Goal: Task Accomplishment & Management: Use online tool/utility

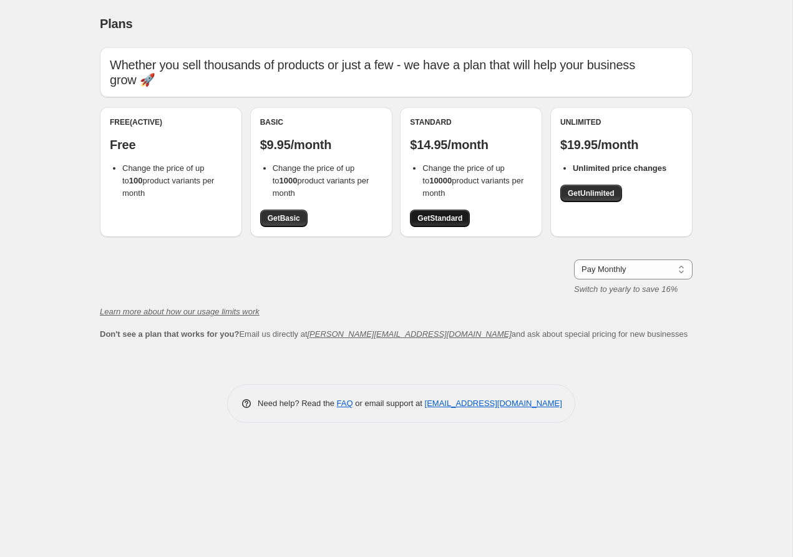
click at [456, 213] on span "Get Standard" at bounding box center [439, 218] width 45 height 10
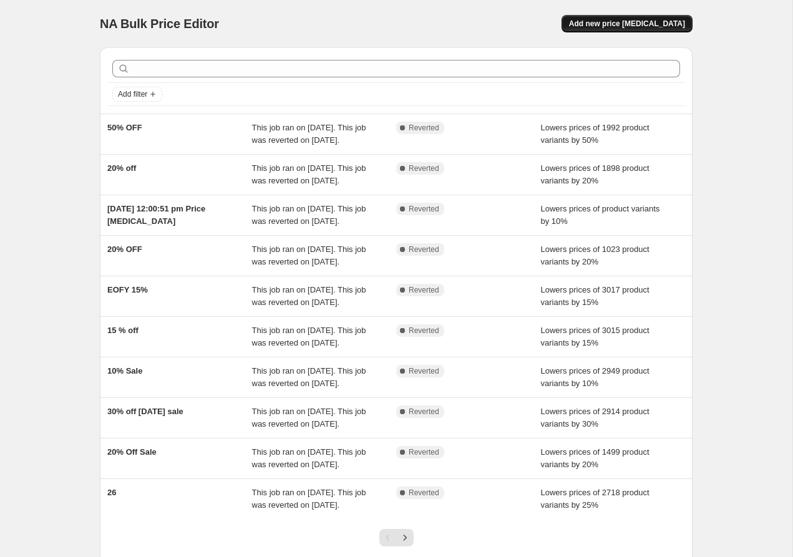
click at [636, 24] on span "Add new price [MEDICAL_DATA]" at bounding box center [627, 24] width 116 height 10
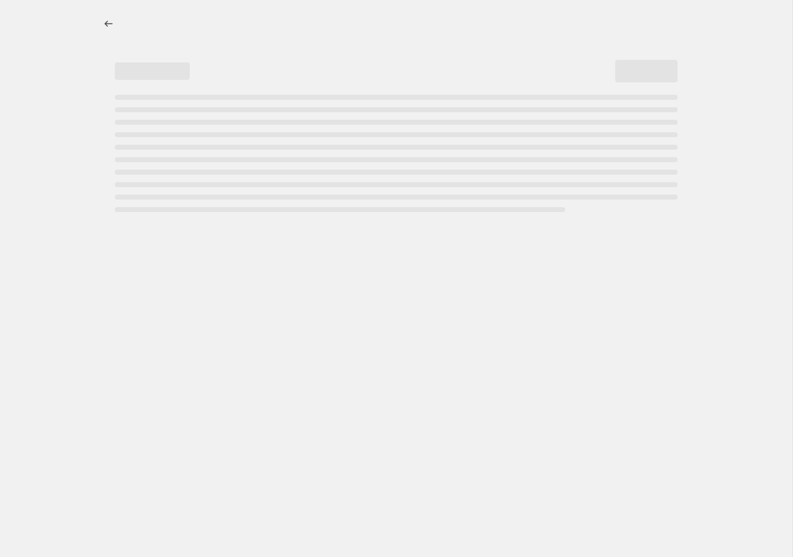
select select "percentage"
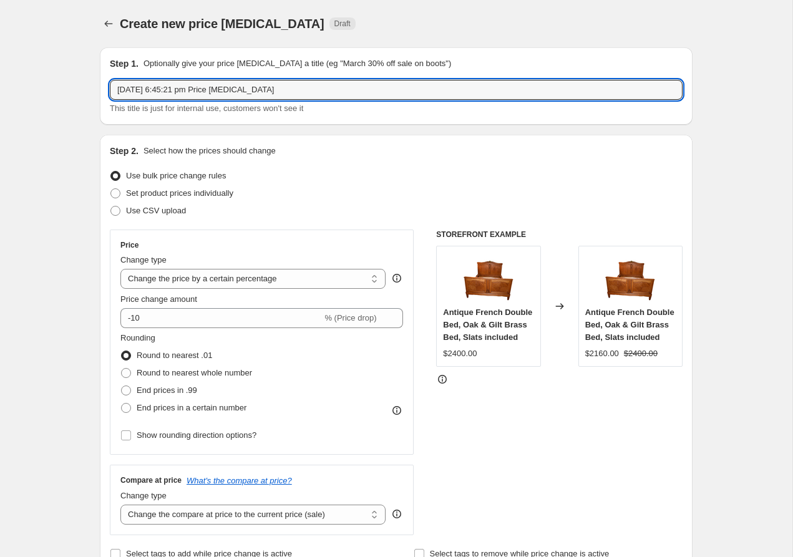
drag, startPoint x: 294, startPoint y: 87, endPoint x: 19, endPoint y: 61, distance: 276.9
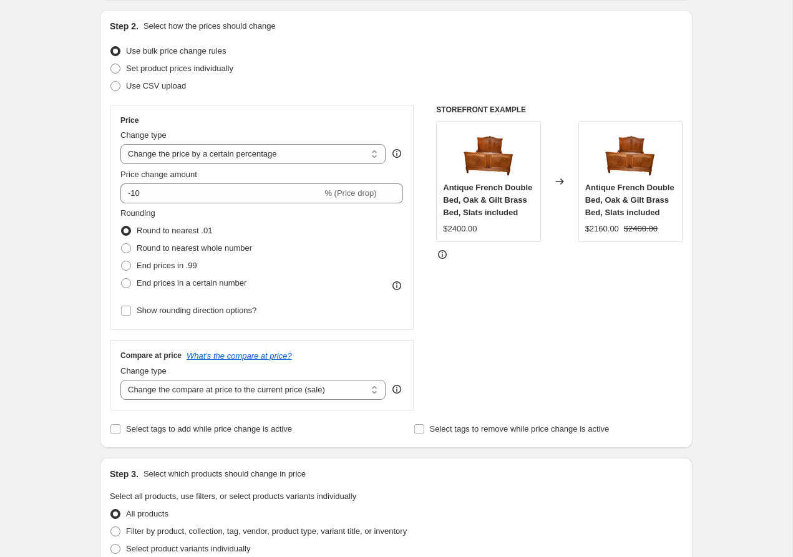
scroll to position [203, 0]
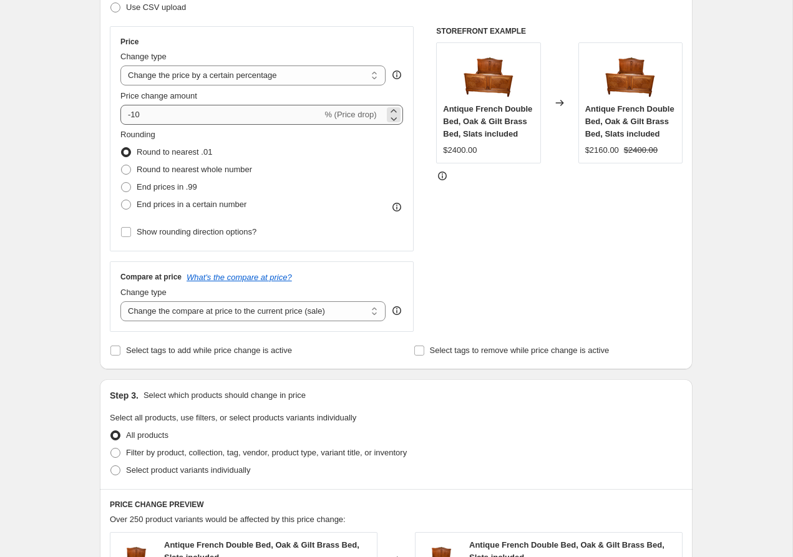
type input "20% off"
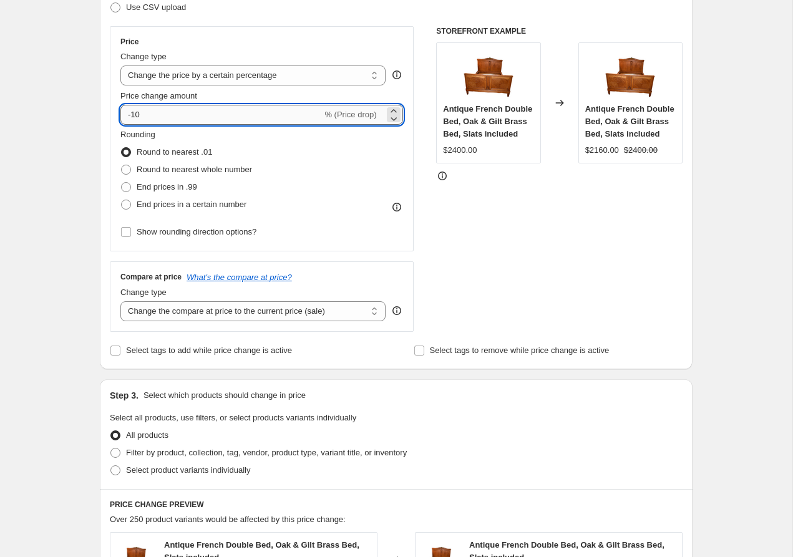
click at [165, 114] on input "-10" at bounding box center [221, 115] width 202 height 20
type input "-1"
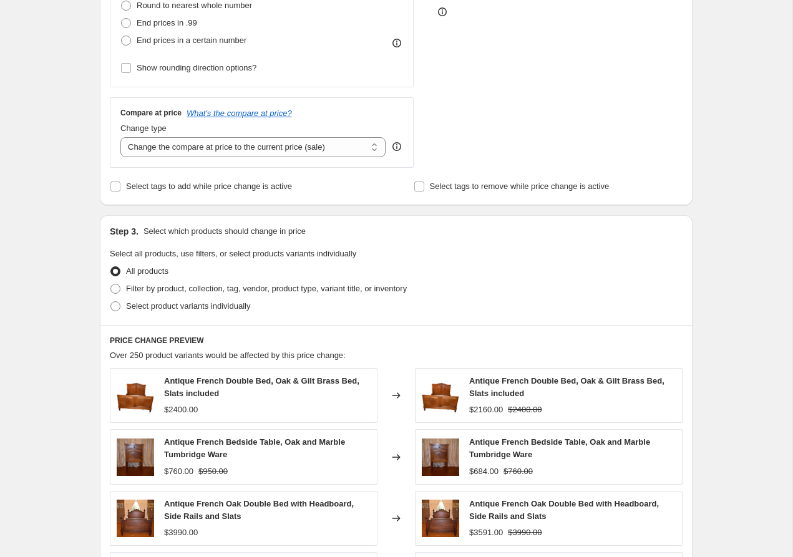
scroll to position [372, 0]
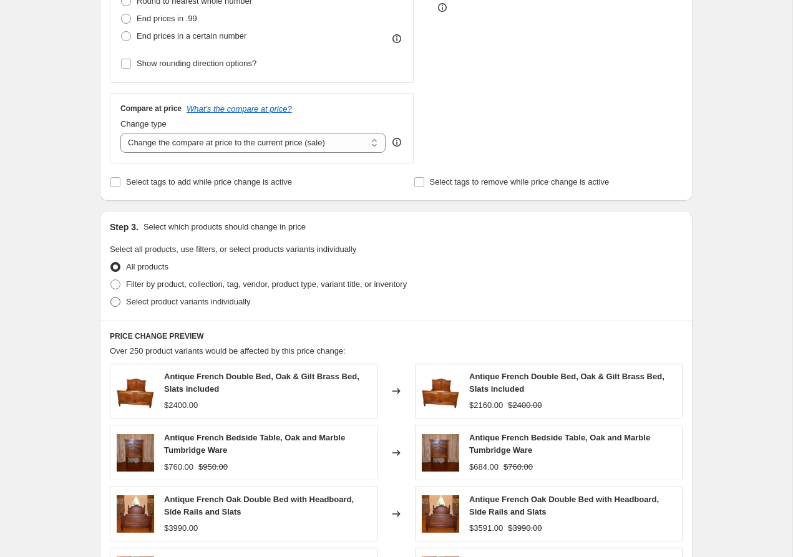
type input "-20"
click at [178, 303] on span "Select product variants individually" at bounding box center [188, 301] width 124 height 9
click at [111, 298] on input "Select product variants individually" at bounding box center [110, 297] width 1 height 1
radio input "true"
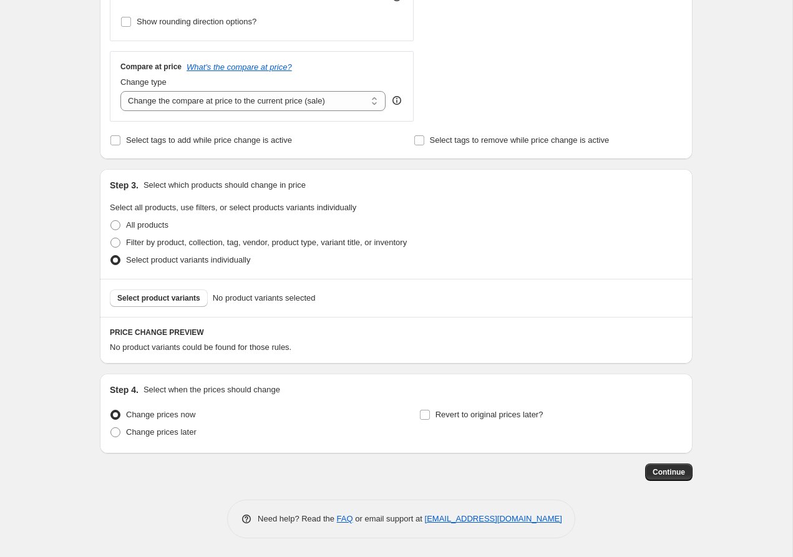
scroll to position [414, 0]
click at [236, 243] on span "Filter by product, collection, tag, vendor, product type, variant title, or inv…" at bounding box center [266, 242] width 281 height 9
click at [111, 238] on input "Filter by product, collection, tag, vendor, product type, variant title, or inv…" at bounding box center [110, 238] width 1 height 1
radio input "true"
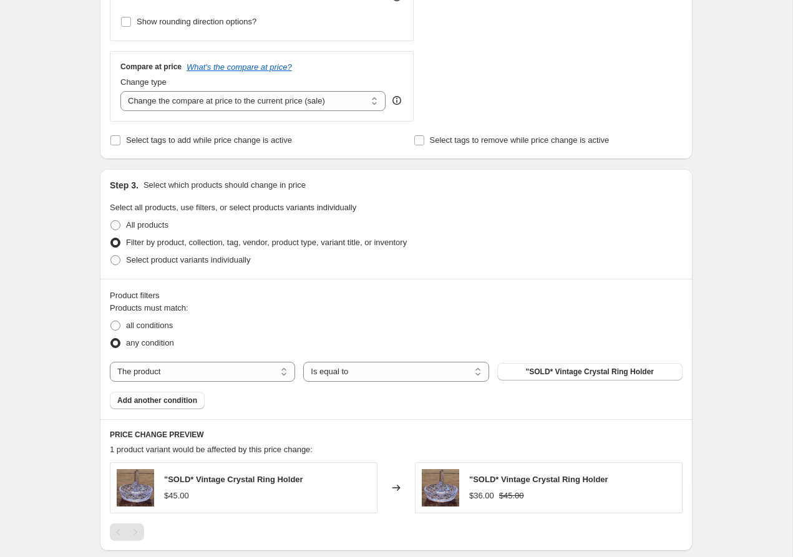
scroll to position [412, 0]
select select "collection"
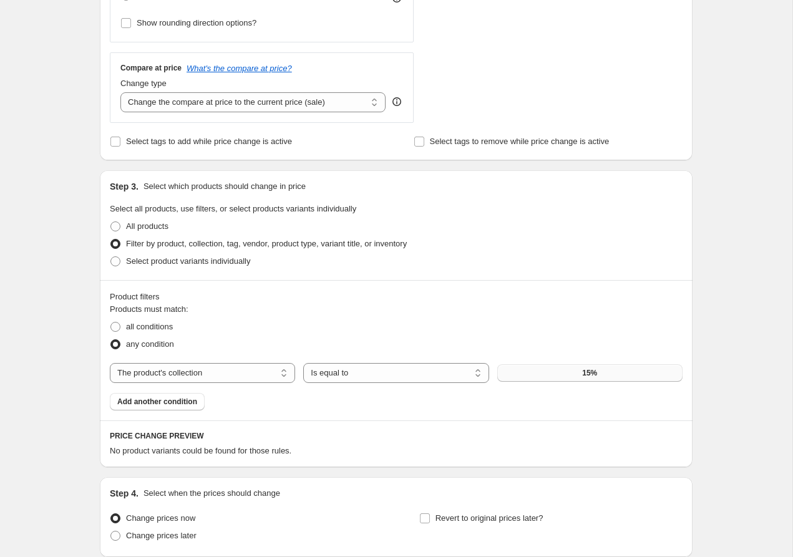
click at [565, 378] on button "15%" at bounding box center [589, 372] width 185 height 17
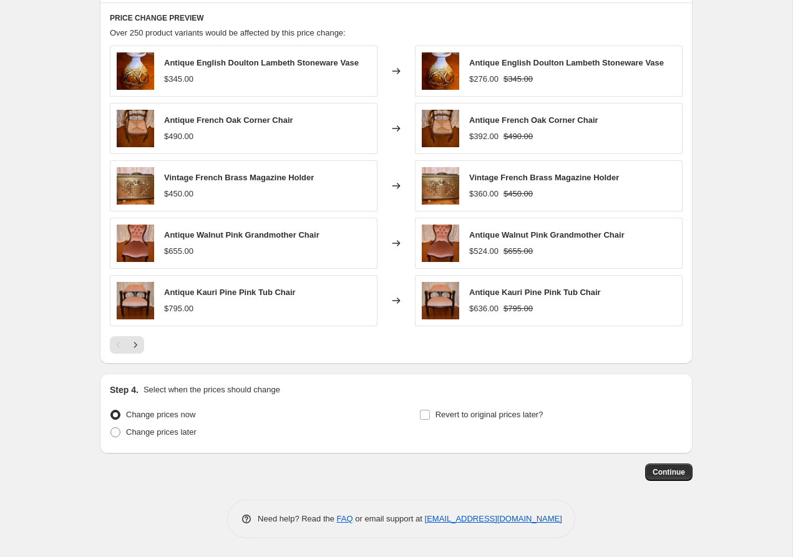
scroll to position [830, 0]
click at [427, 416] on input "Revert to original prices later?" at bounding box center [425, 415] width 10 height 10
checkbox input "true"
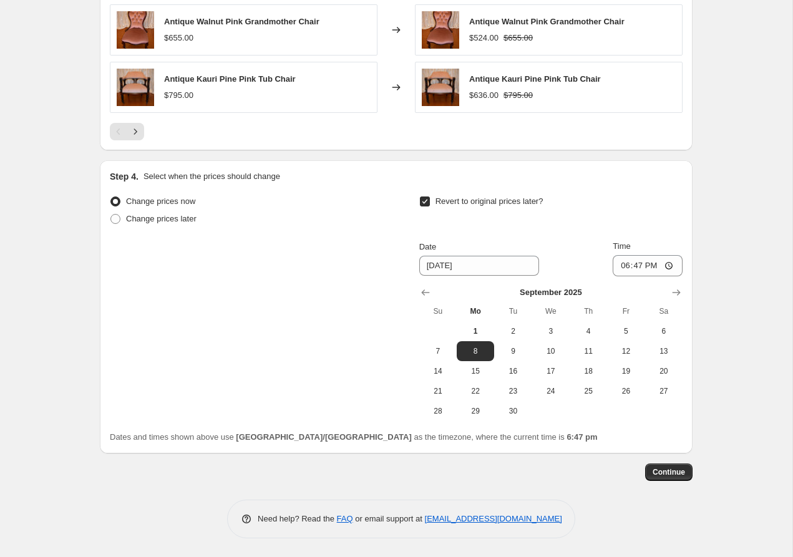
scroll to position [1045, 0]
click at [445, 372] on span "14" at bounding box center [437, 371] width 27 height 10
click at [445, 349] on span "7" at bounding box center [437, 351] width 27 height 10
type input "[DATE]"
click at [676, 476] on span "Continue" at bounding box center [669, 472] width 32 height 10
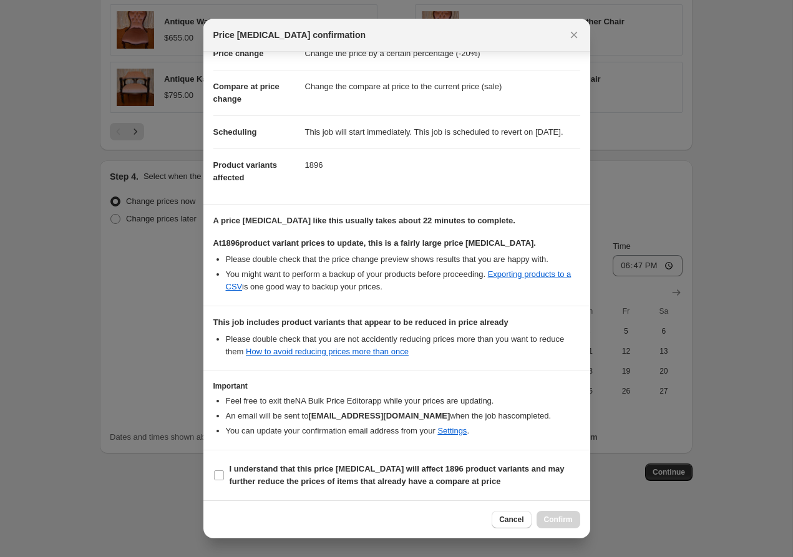
scroll to position [49, 0]
click at [216, 474] on input "I understand that this price change job will affect 1896 product variants and m…" at bounding box center [219, 475] width 10 height 10
checkbox input "true"
click at [570, 523] on span "Confirm" at bounding box center [558, 520] width 29 height 10
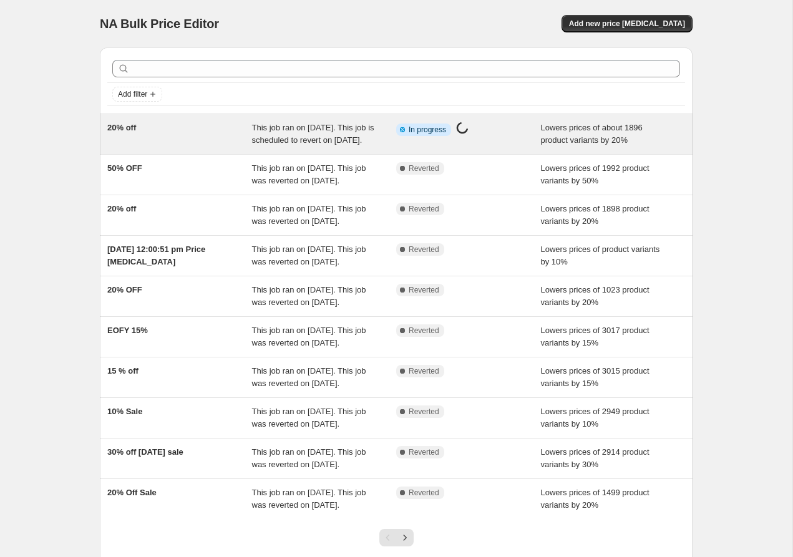
click at [306, 132] on span "This job ran on [DATE]. This job is scheduled to revert on [DATE]." at bounding box center [313, 134] width 122 height 22
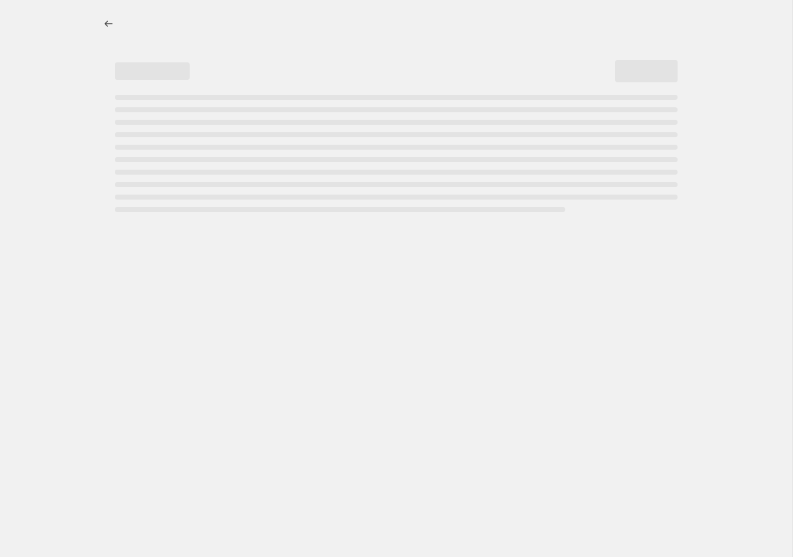
select select "percentage"
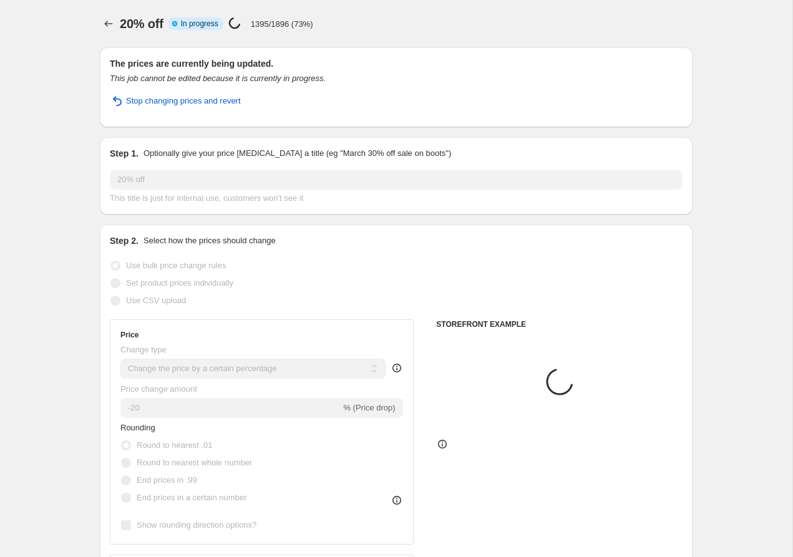
select select "collection"
